Goal: Task Accomplishment & Management: Manage account settings

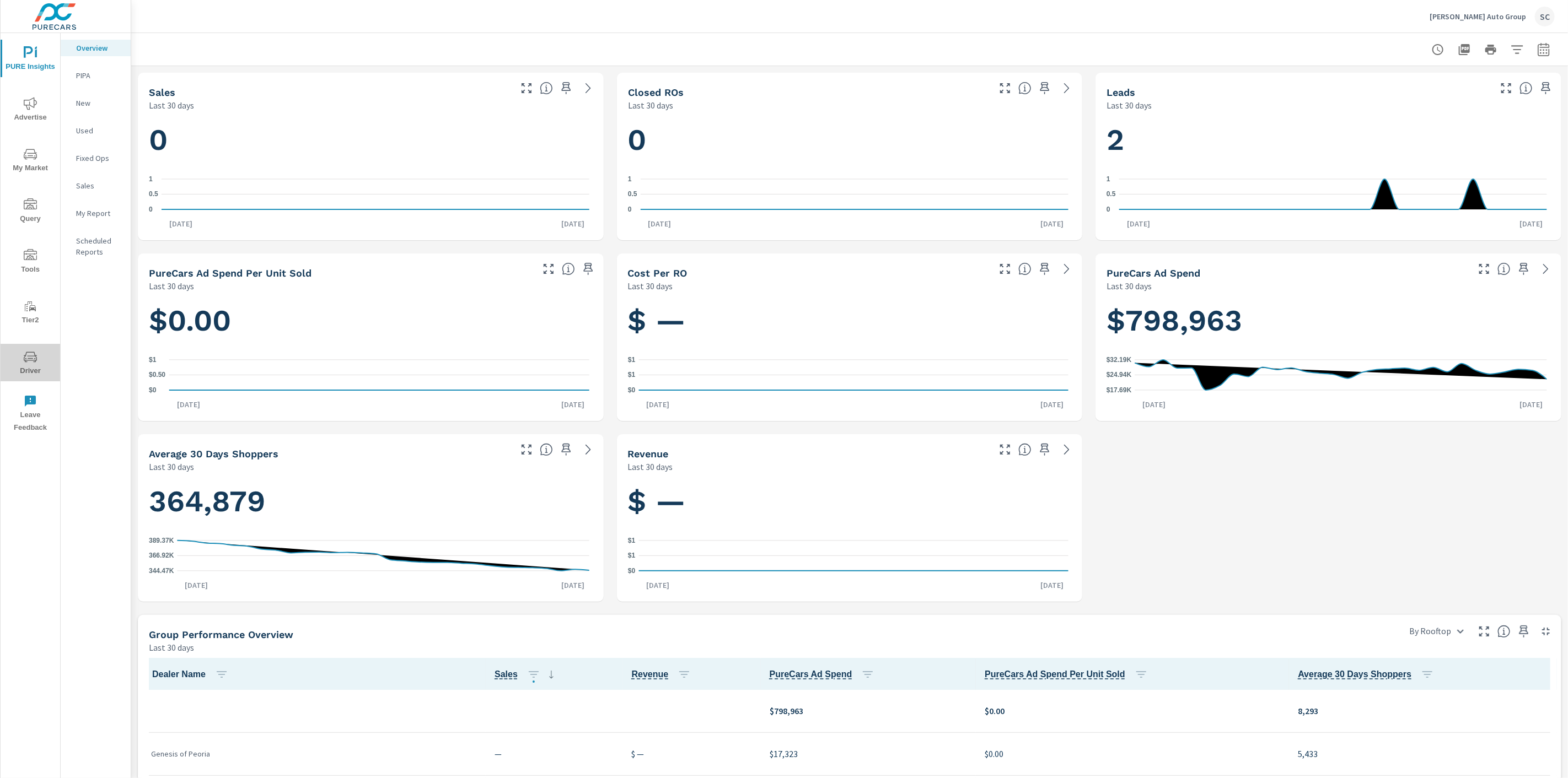
click at [41, 356] on span "Driver" at bounding box center [31, 364] width 53 height 27
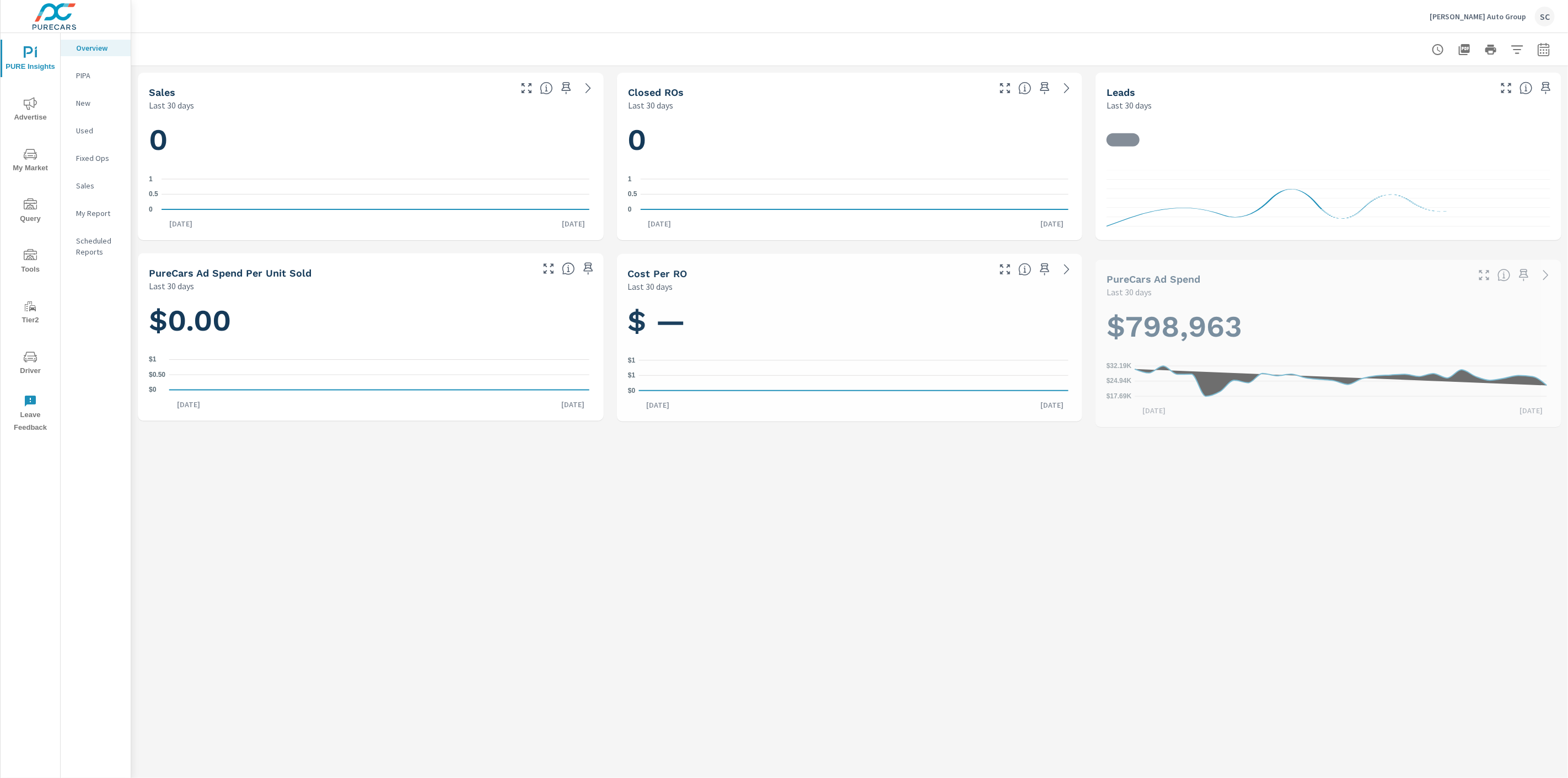
scroll to position [1, 0]
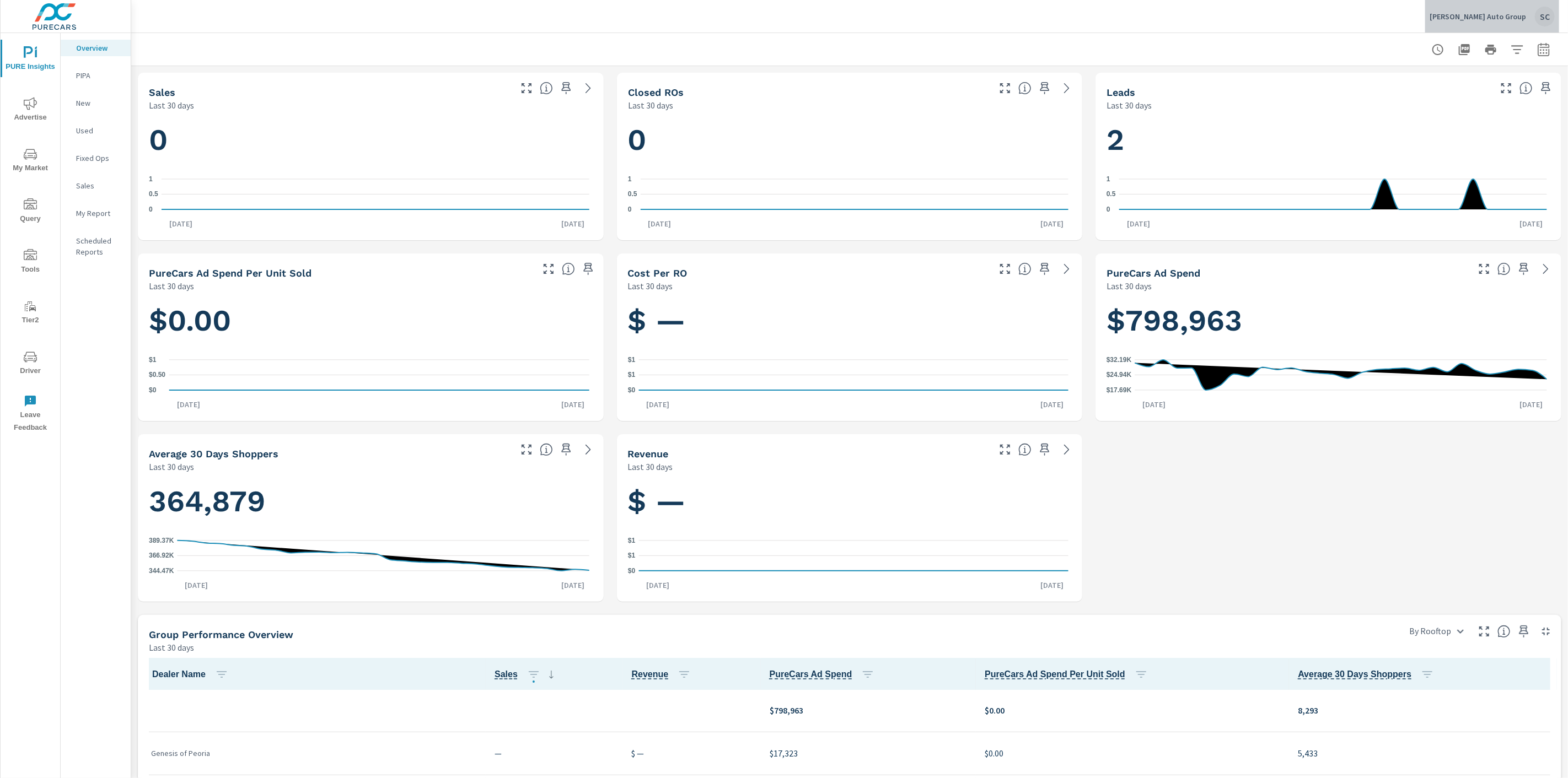
click at [1510, 17] on p "[PERSON_NAME] Auto Group" at bounding box center [1478, 17] width 97 height 10
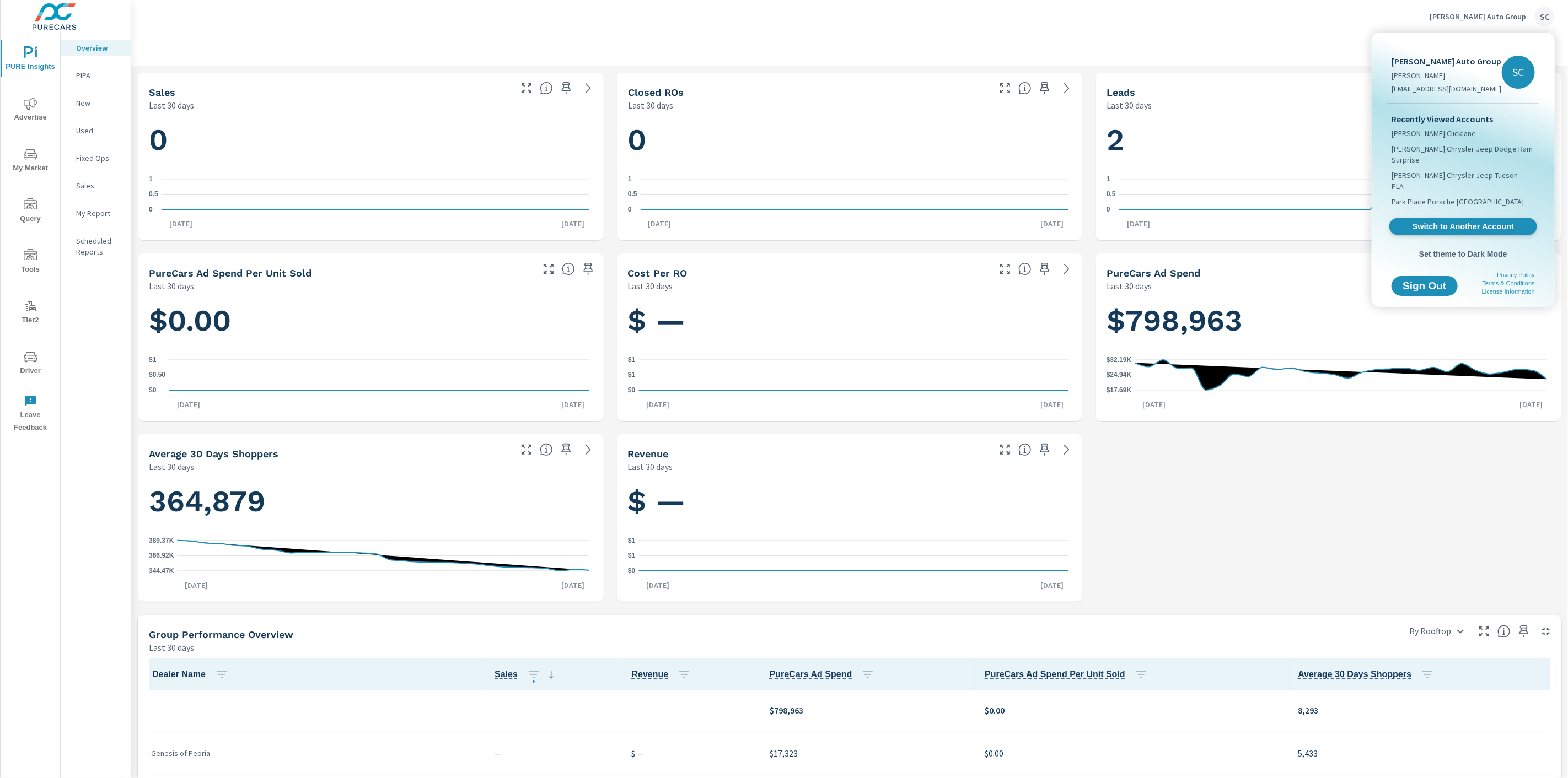
click at [1485, 221] on span "Switch to Another Account" at bounding box center [1463, 226] width 135 height 11
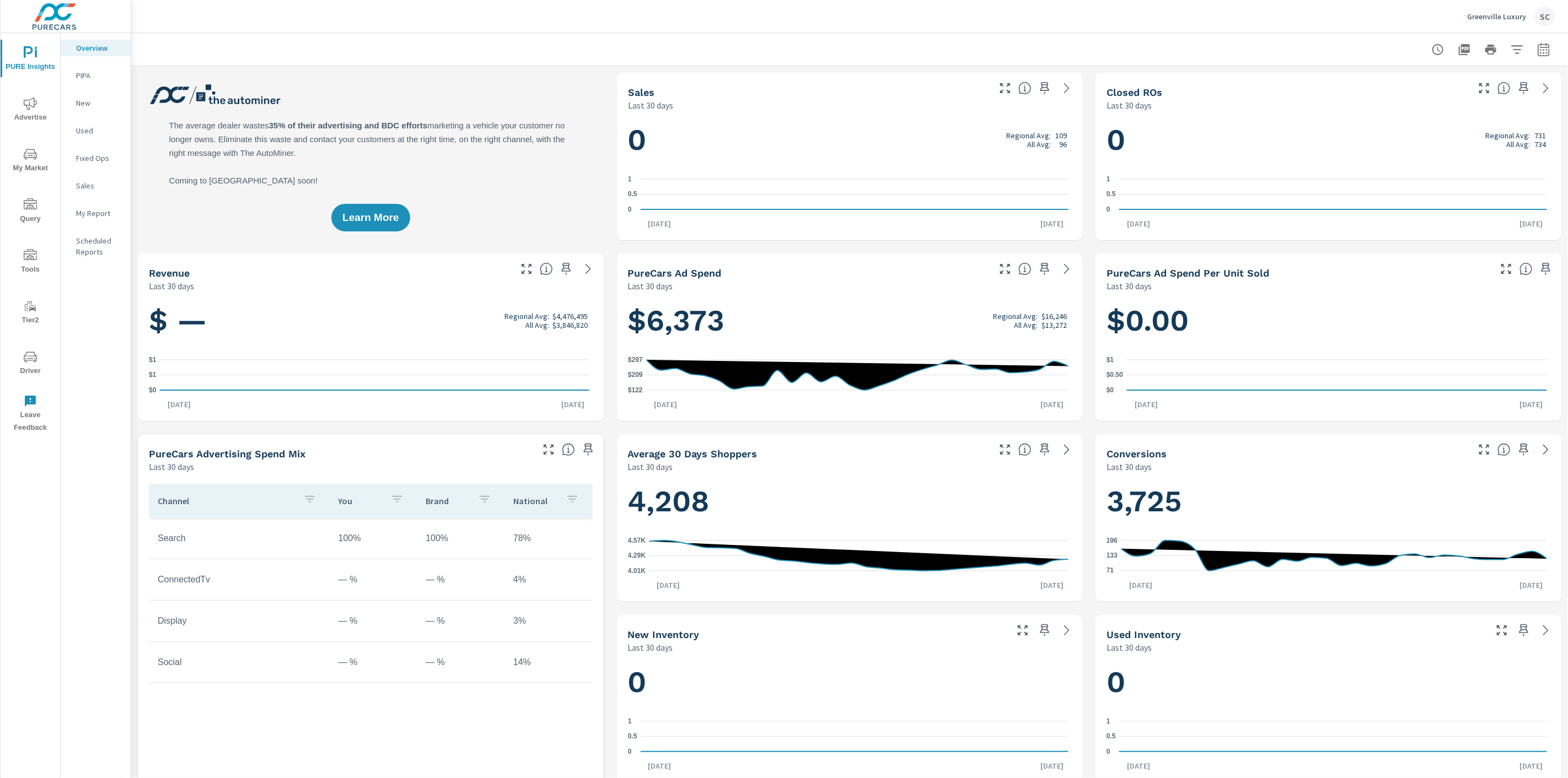
scroll to position [1, 0]
